Goal: Check status: Verify the current state of an ongoing process or item

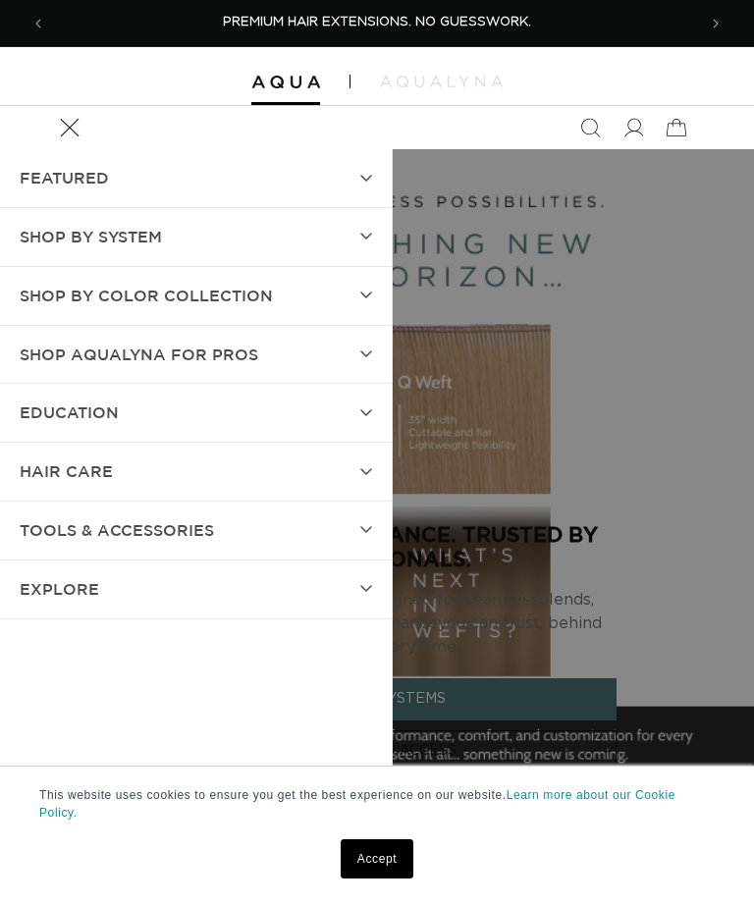
scroll to position [101, 0]
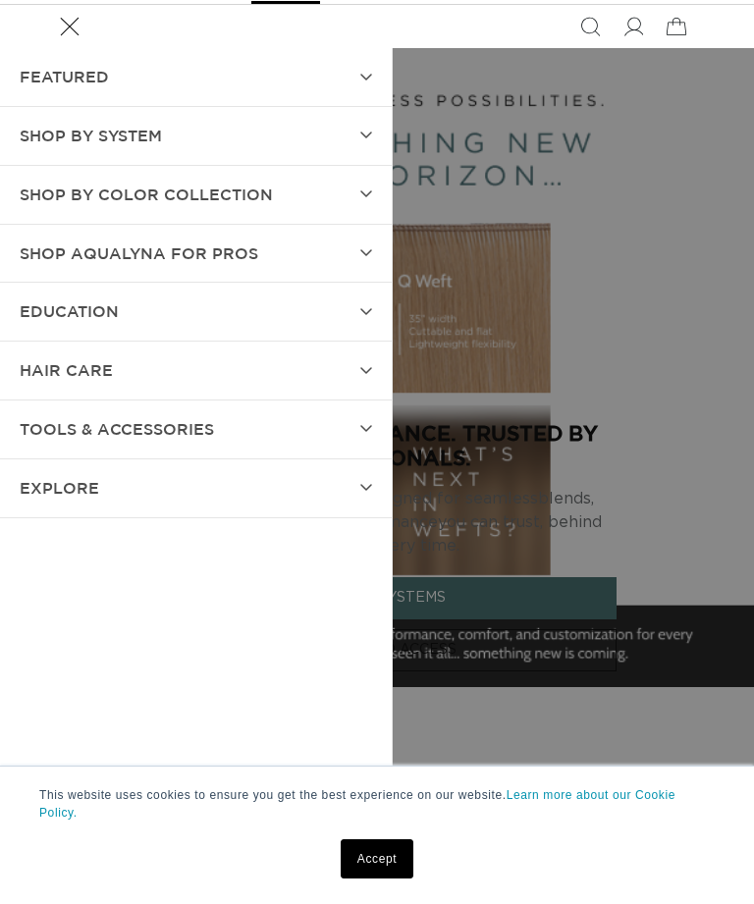
click at [630, 21] on icon at bounding box center [633, 27] width 20 height 20
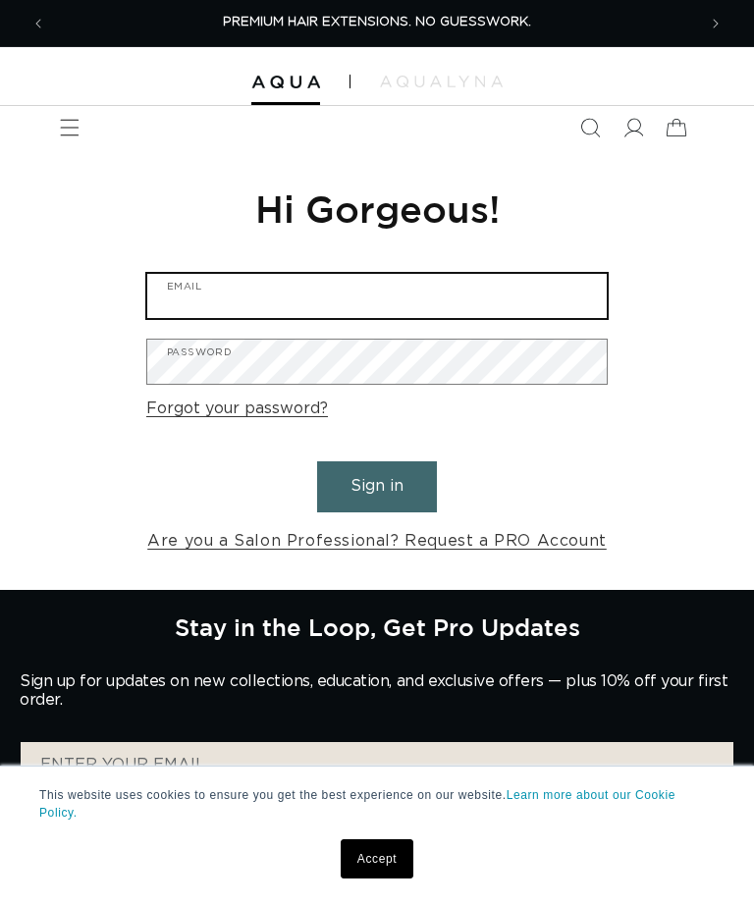
type input "Ashleyinc@live.com"
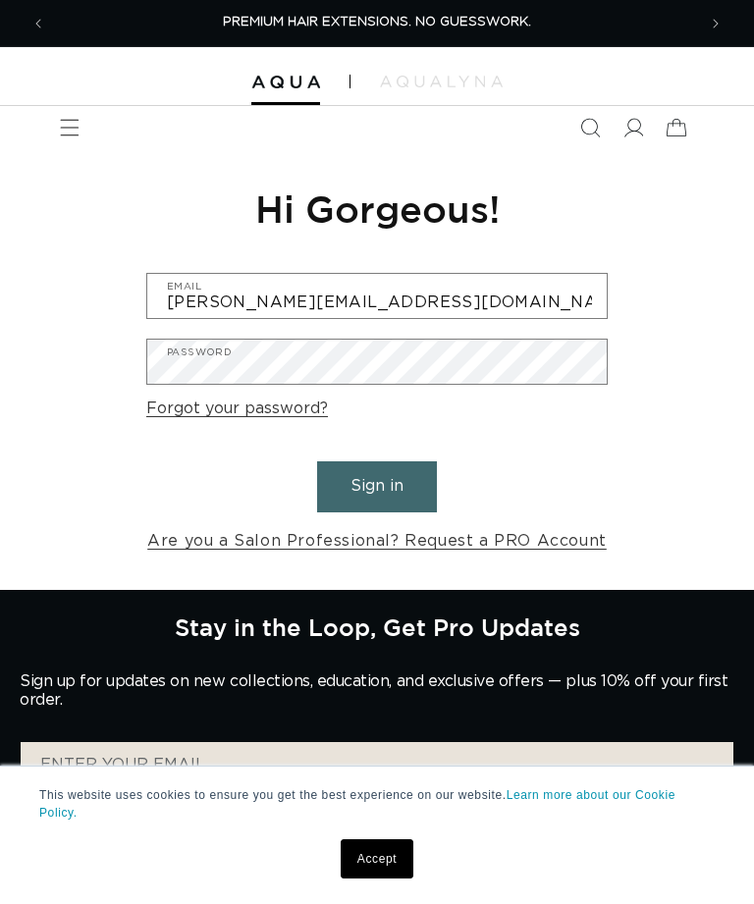
scroll to position [0, 1300]
click at [377, 484] on button "Sign in" at bounding box center [377, 486] width 120 height 50
click at [381, 484] on button "Sign in" at bounding box center [377, 486] width 120 height 50
click at [386, 857] on link "Accept" at bounding box center [377, 858] width 73 height 39
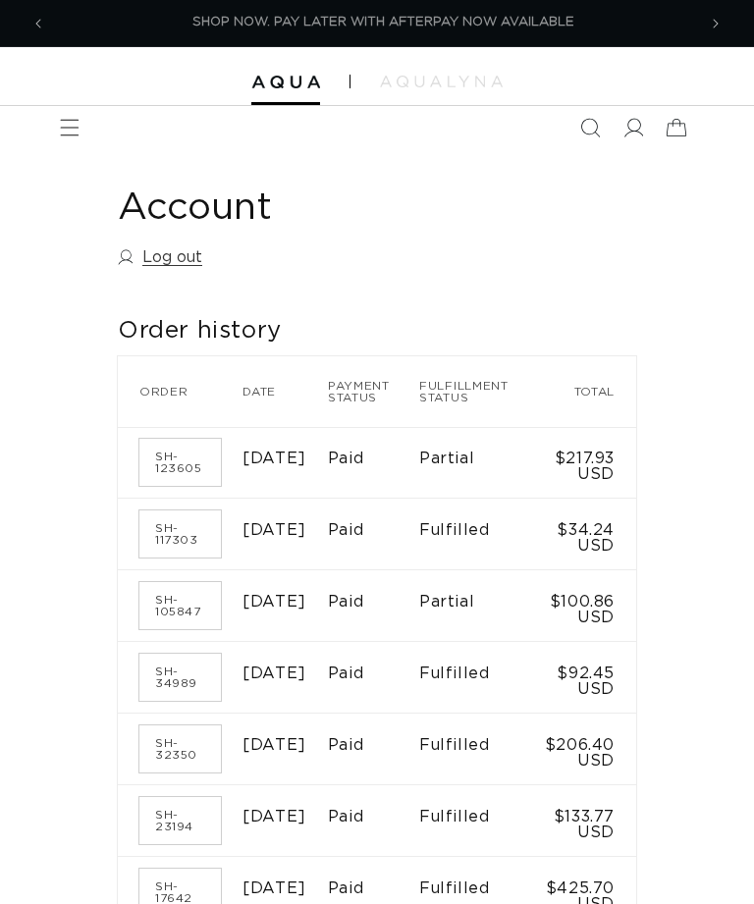
scroll to position [0, 1300]
click at [177, 454] on link "SH-123605" at bounding box center [179, 462] width 81 height 47
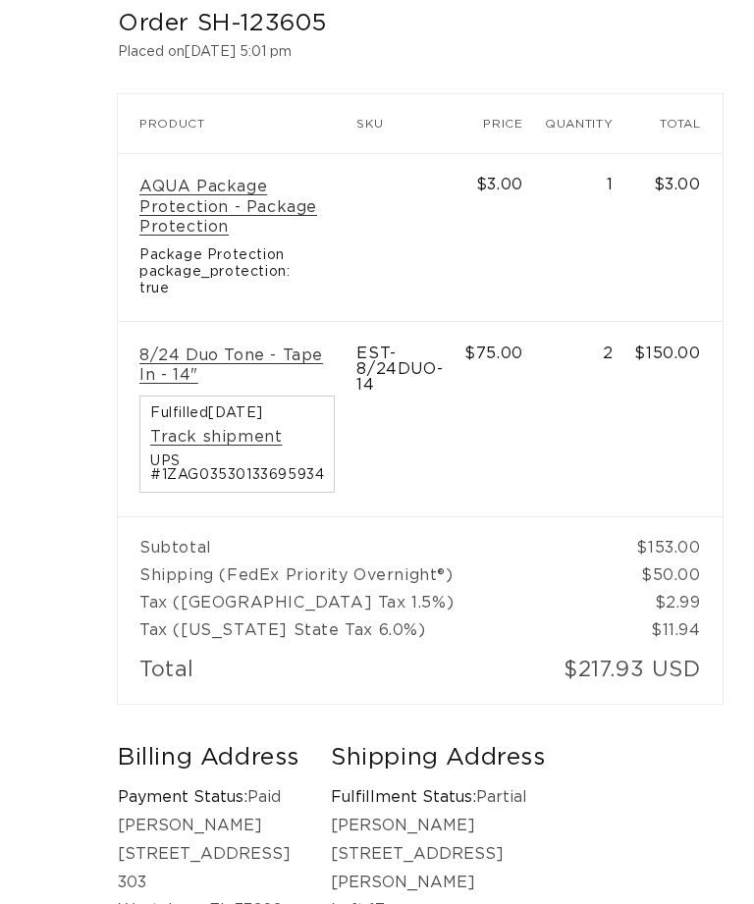
scroll to position [0, 1300]
click at [219, 347] on link "8/24 Duo Tone - Tape In - 14"" at bounding box center [236, 365] width 195 height 41
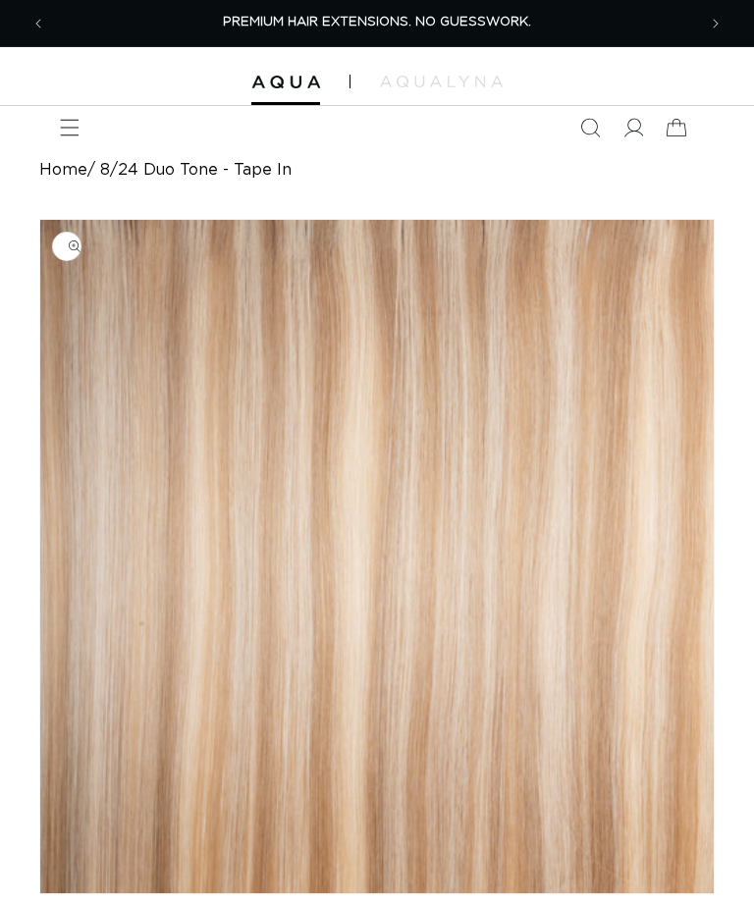
scroll to position [888, 0]
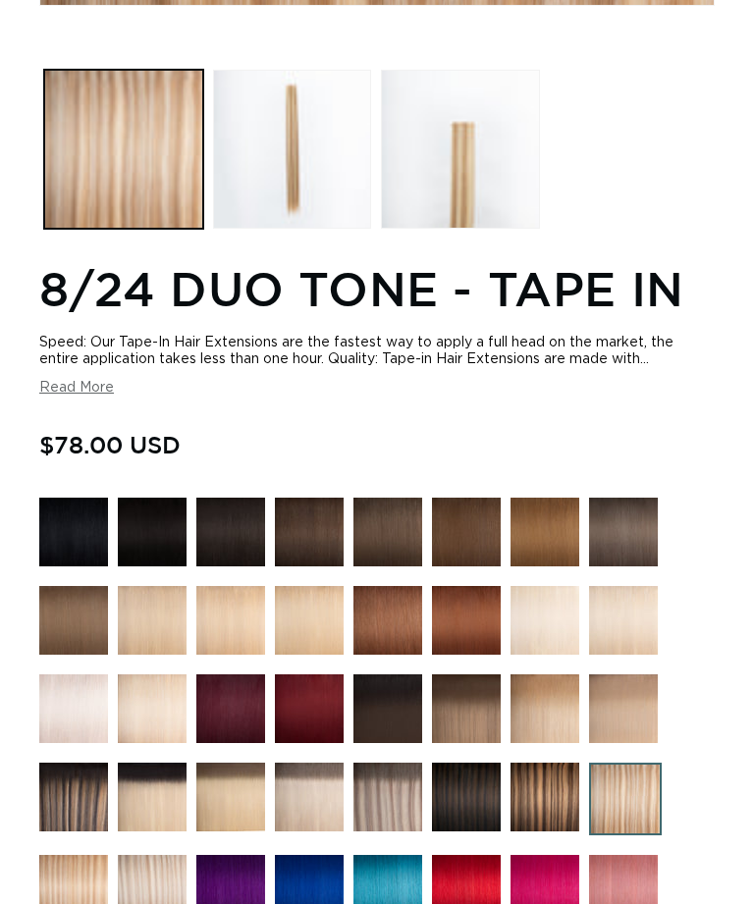
click at [100, 394] on button "Read More" at bounding box center [76, 388] width 75 height 17
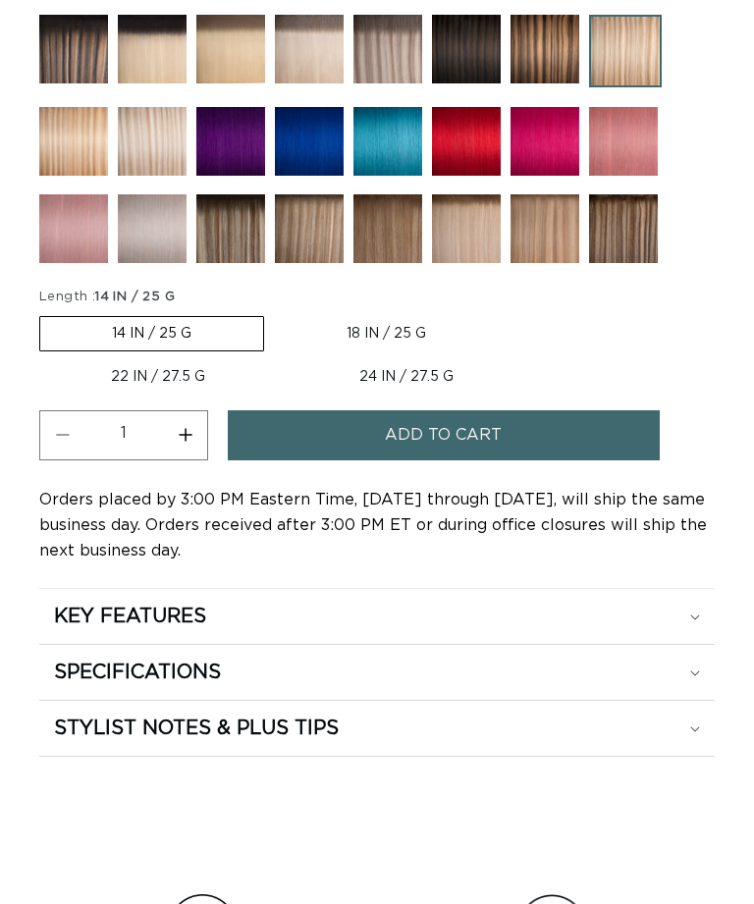
scroll to position [0, 650]
click at [698, 672] on div "SPECIFICATIONS" at bounding box center [377, 673] width 646 height 26
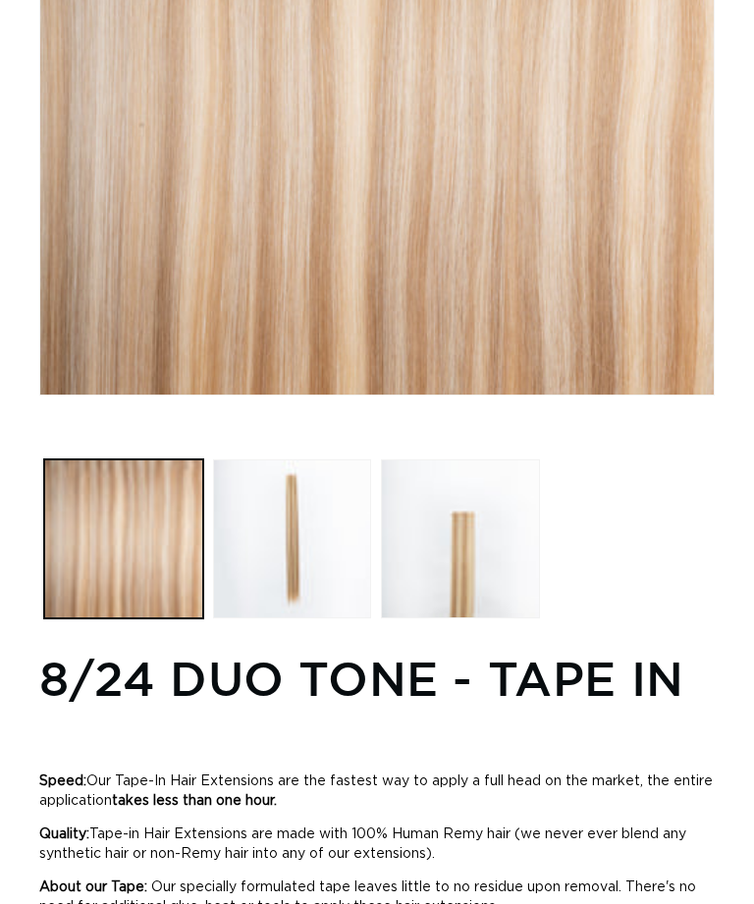
scroll to position [0, 779]
